Goal: Information Seeking & Learning: Learn about a topic

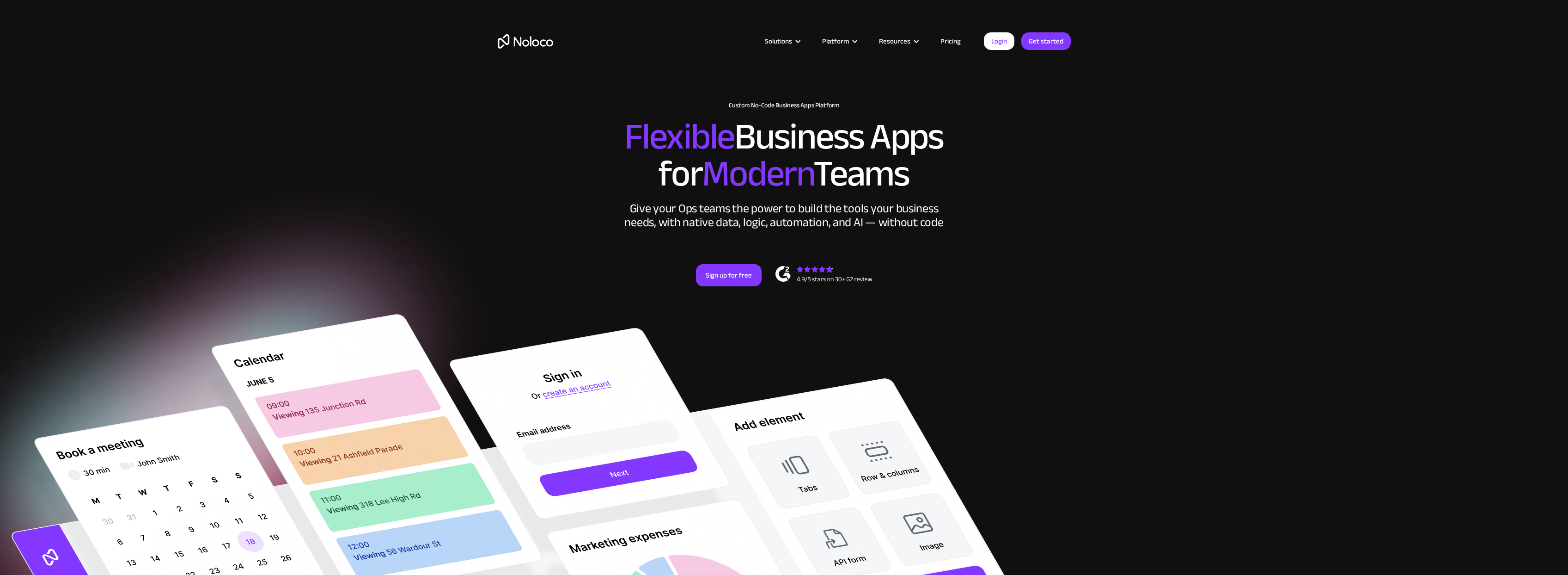
click at [950, 43] on link "Pricing" at bounding box center [950, 41] width 43 height 12
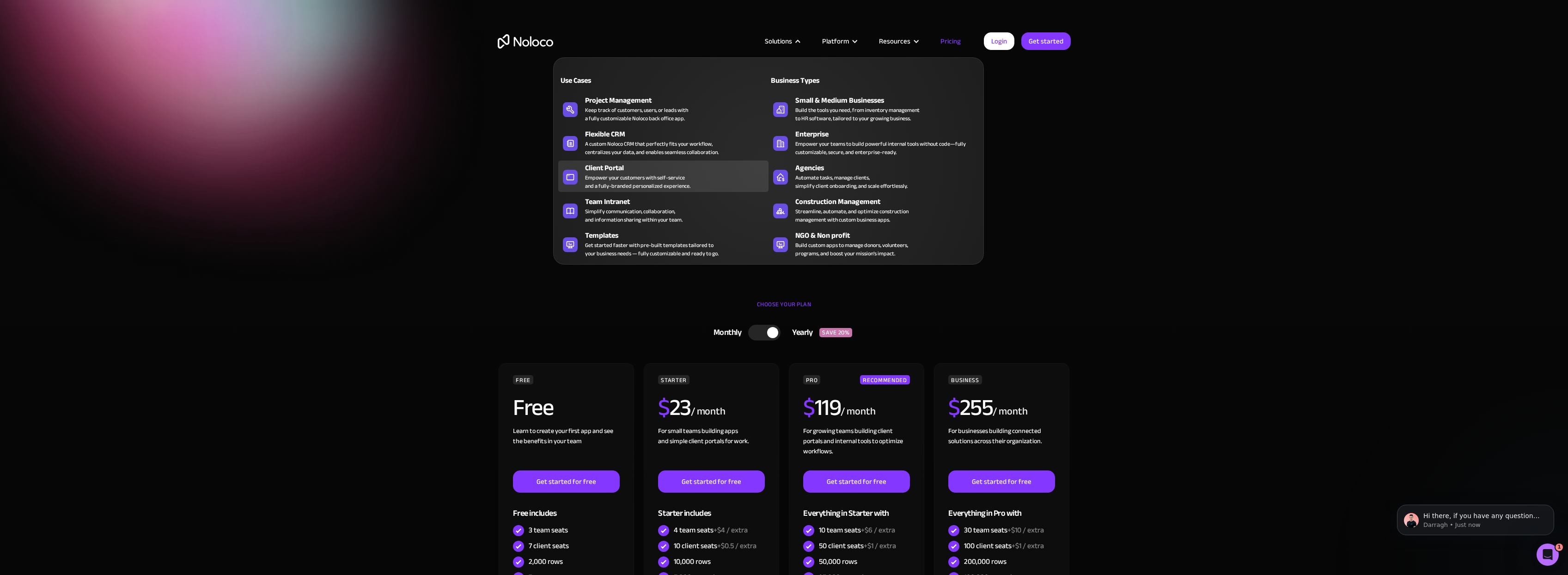
click at [603, 187] on div "Empower your customers with self-service and a fully-branded personalized exper…" at bounding box center [637, 182] width 105 height 16
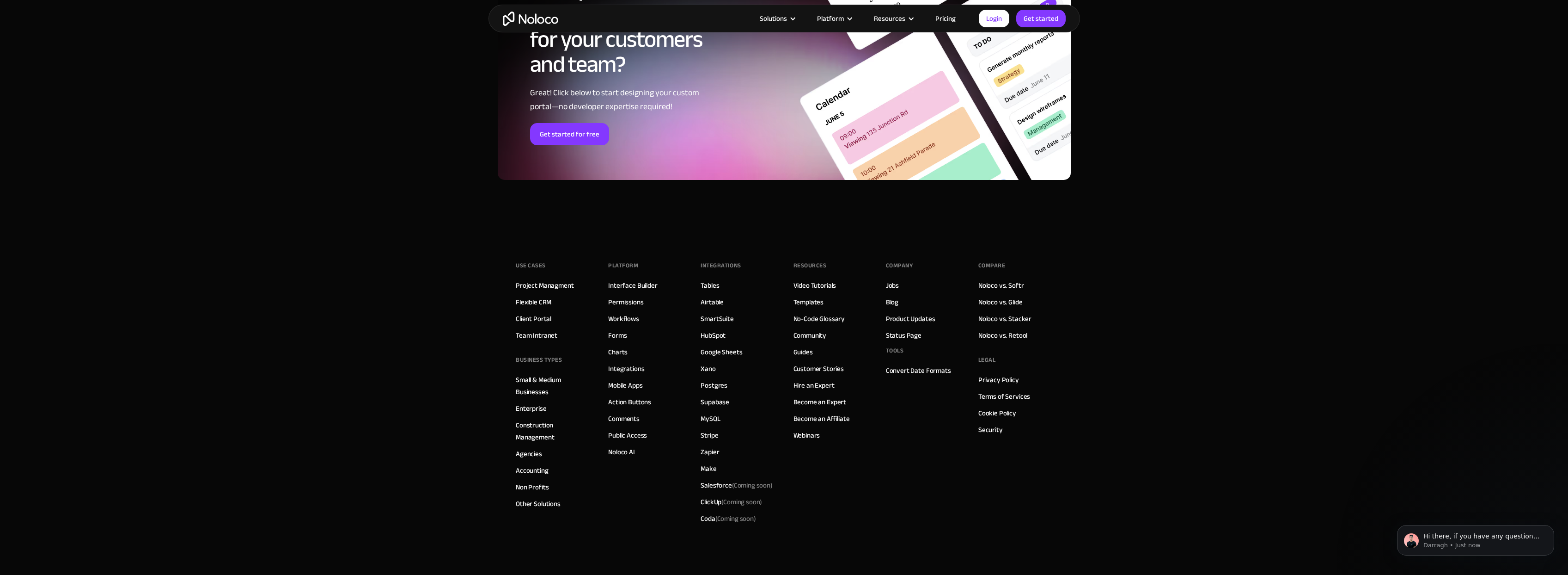
scroll to position [4970, 0]
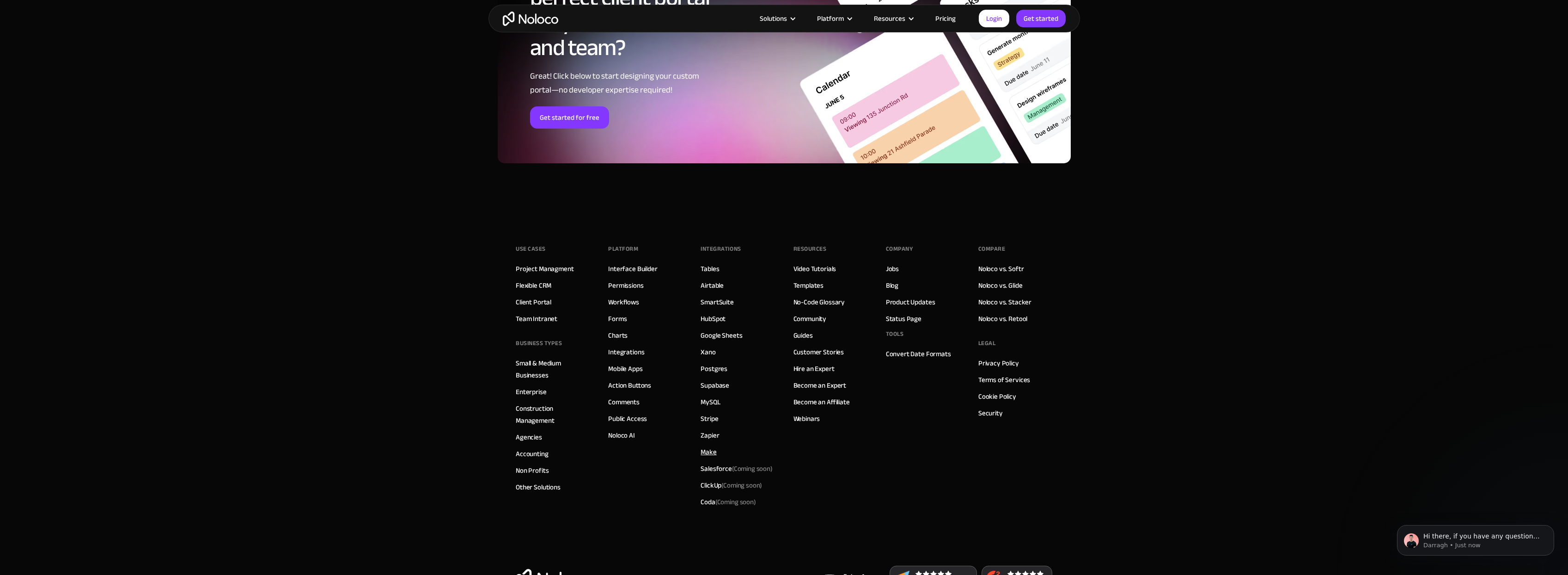
click at [705, 451] on link "Make" at bounding box center [709, 452] width 16 height 12
